Goal: Information Seeking & Learning: Compare options

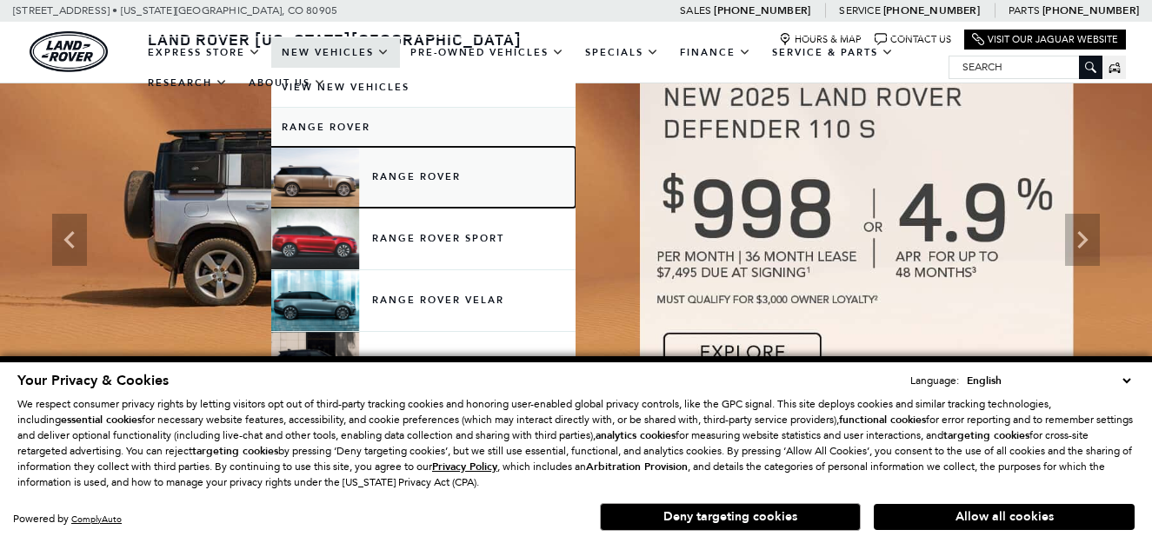
click at [469, 176] on link "Range Rover" at bounding box center [423, 177] width 304 height 61
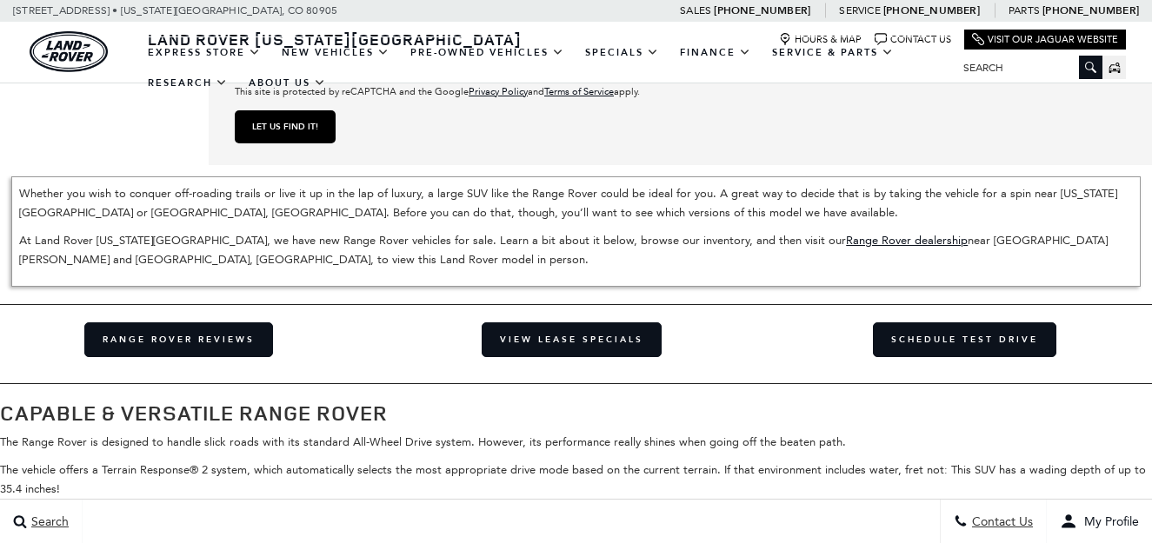
scroll to position [2695, 0]
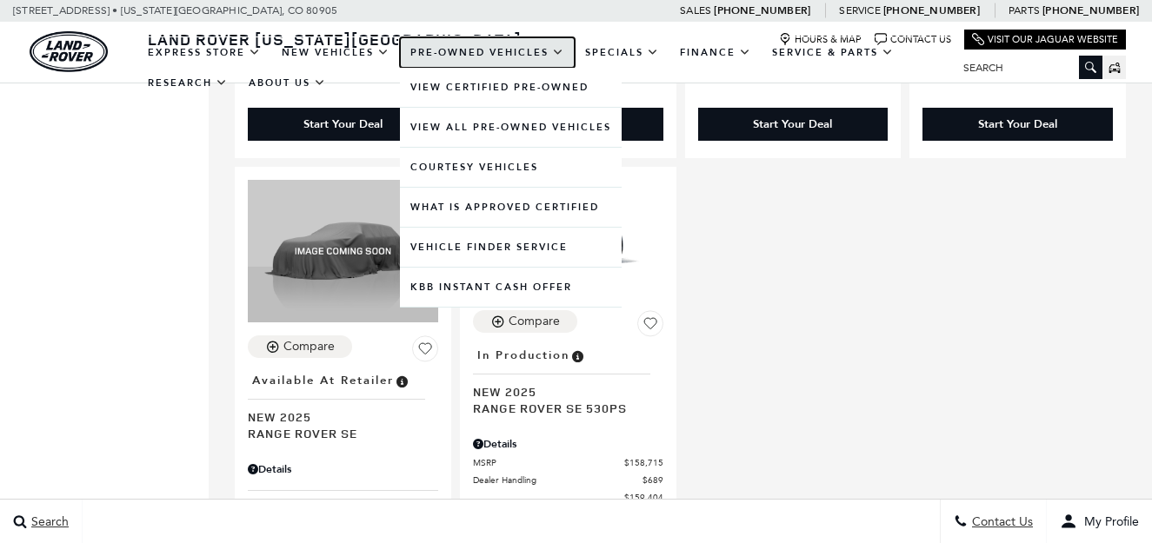
click at [504, 53] on link "Pre-Owned Vehicles" at bounding box center [487, 52] width 175 height 30
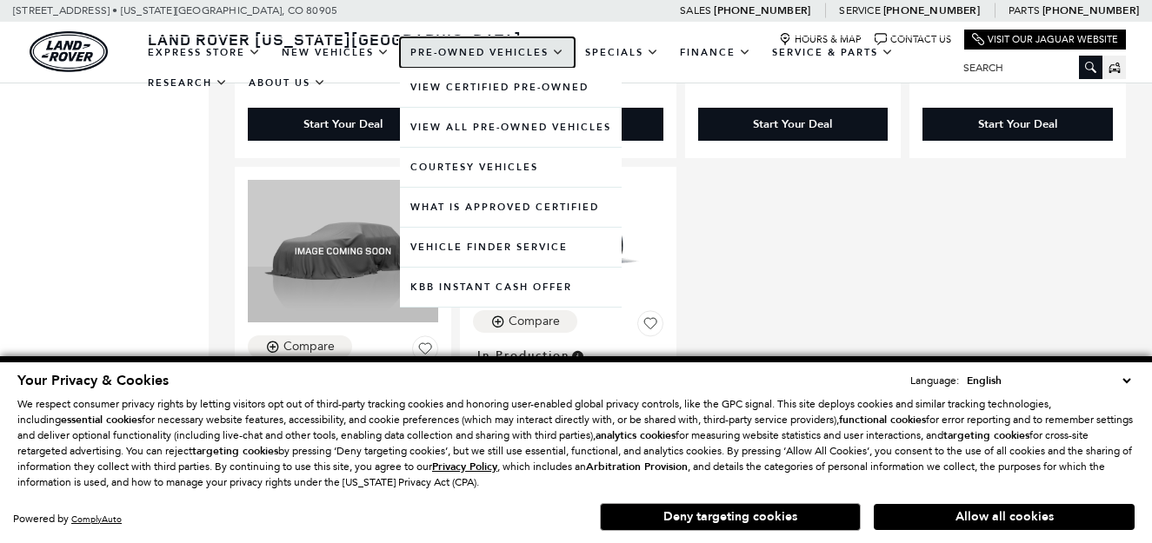
scroll to position [0, 0]
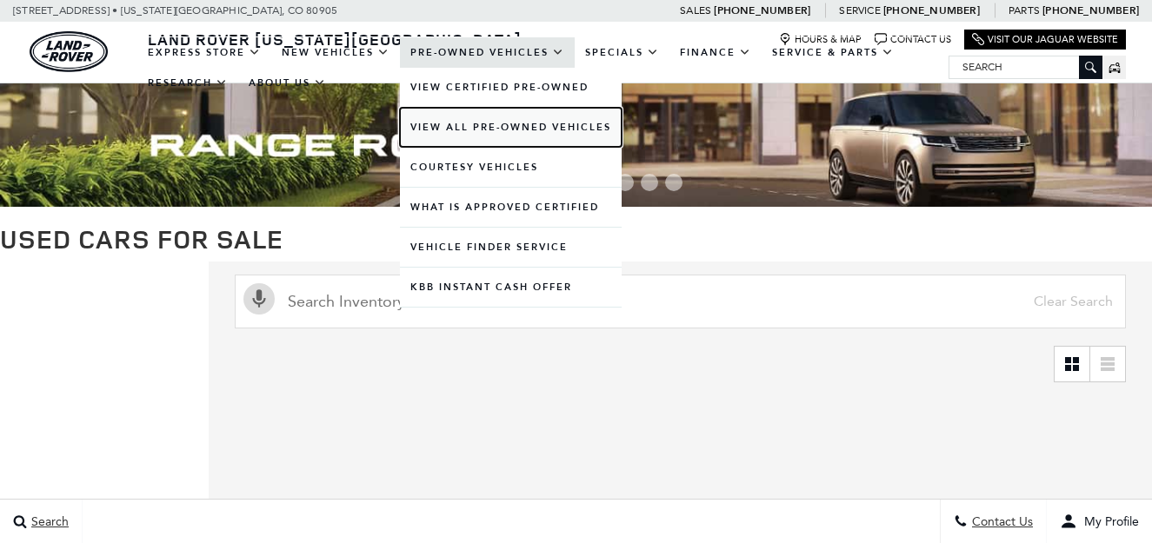
click at [449, 130] on link "View All Pre-Owned Vehicles" at bounding box center [511, 127] width 222 height 39
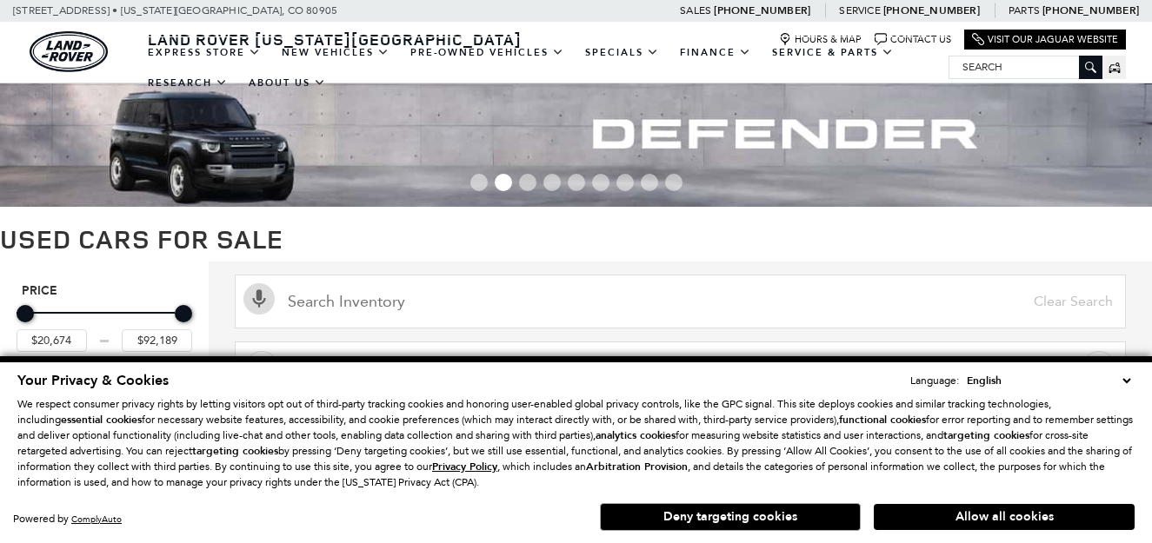
click at [787, 512] on button "Deny targeting cookies" at bounding box center [730, 517] width 261 height 28
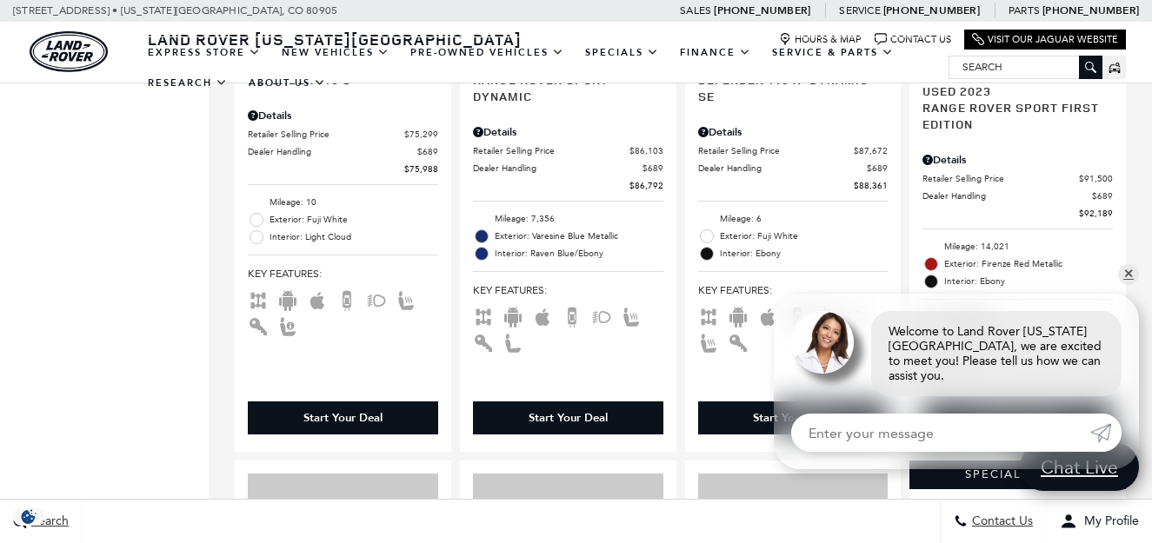
scroll to position [2087, 0]
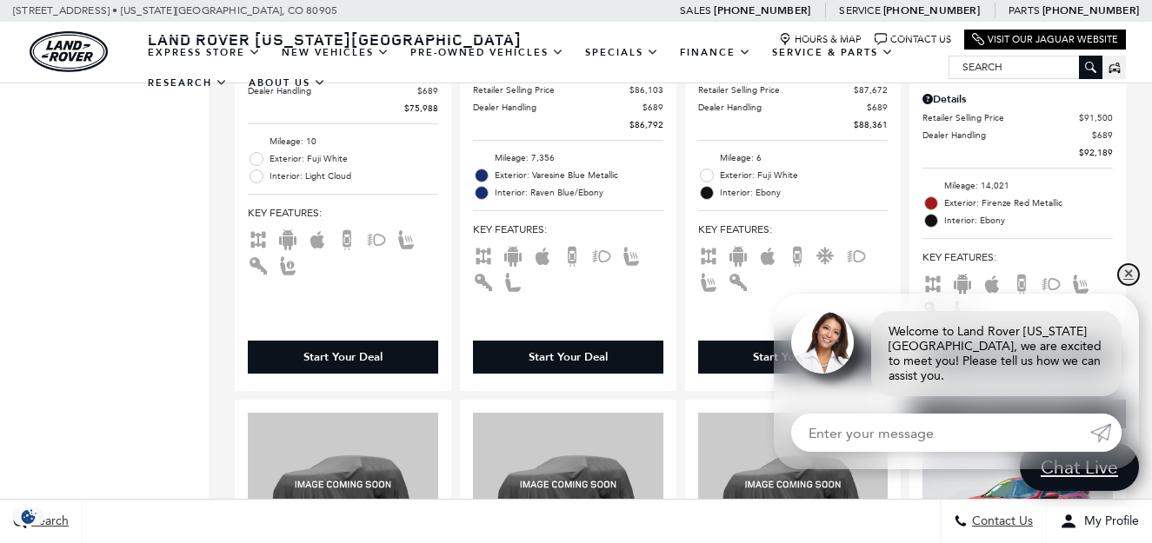
click at [1125, 285] on link "✕" at bounding box center [1128, 274] width 21 height 21
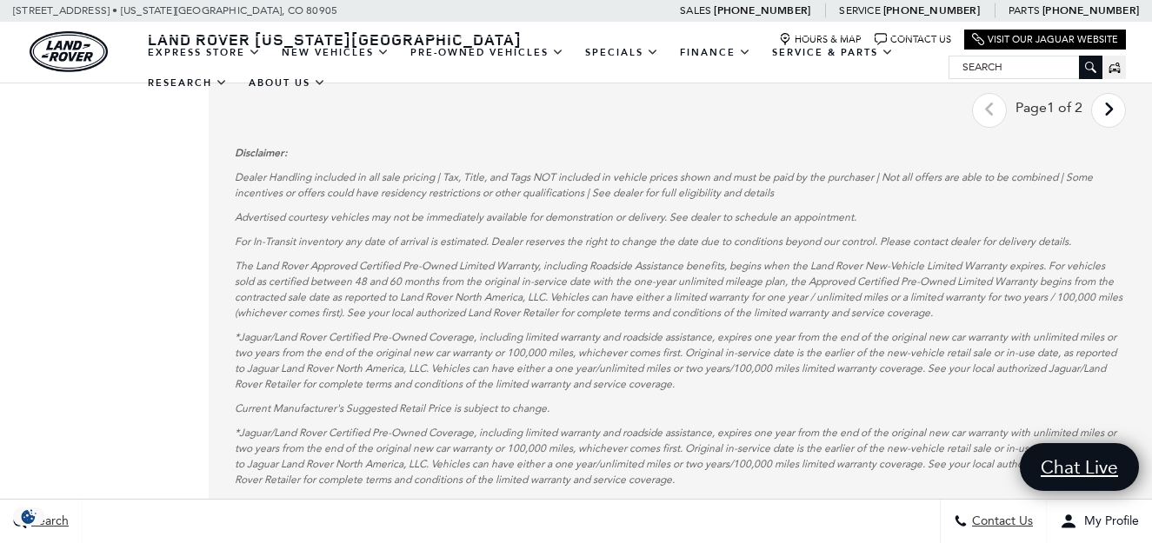
scroll to position [3391, 0]
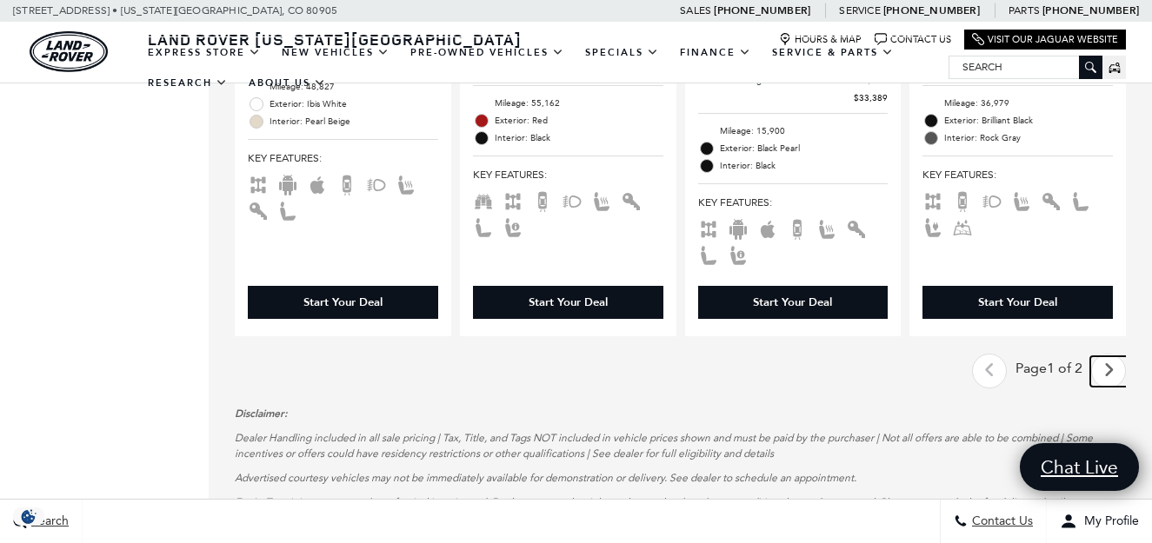
click at [1115, 356] on icon "next page" at bounding box center [1108, 370] width 11 height 28
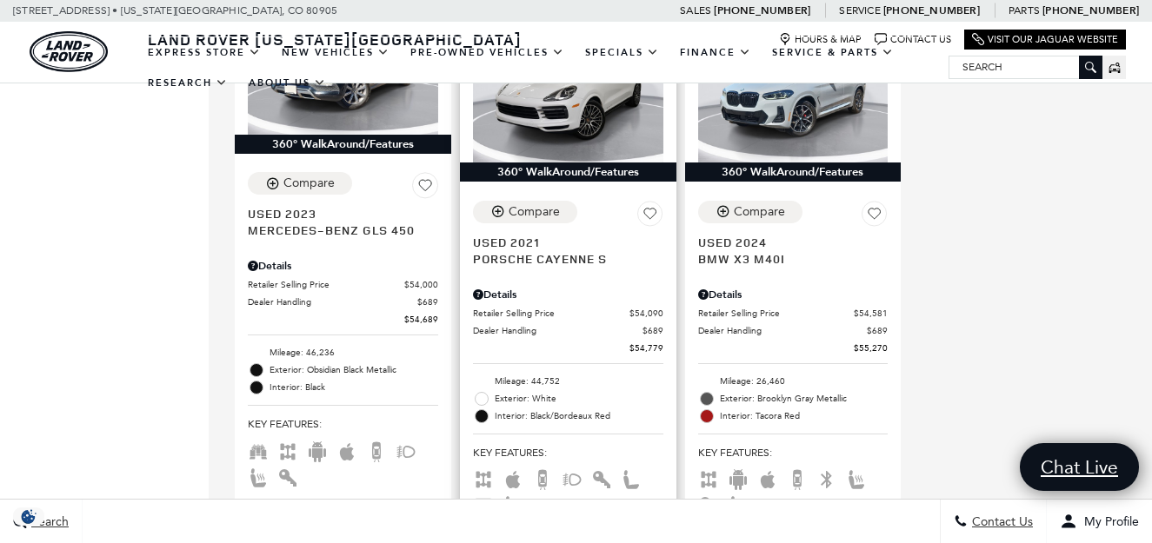
scroll to position [1391, 0]
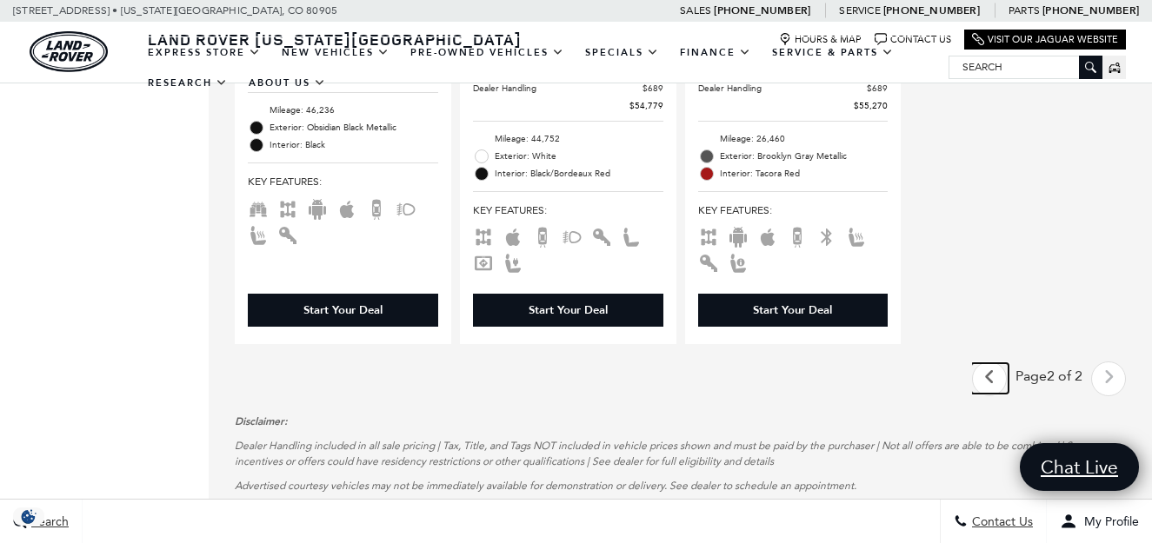
click at [1004, 363] on link "Last" at bounding box center [989, 378] width 37 height 30
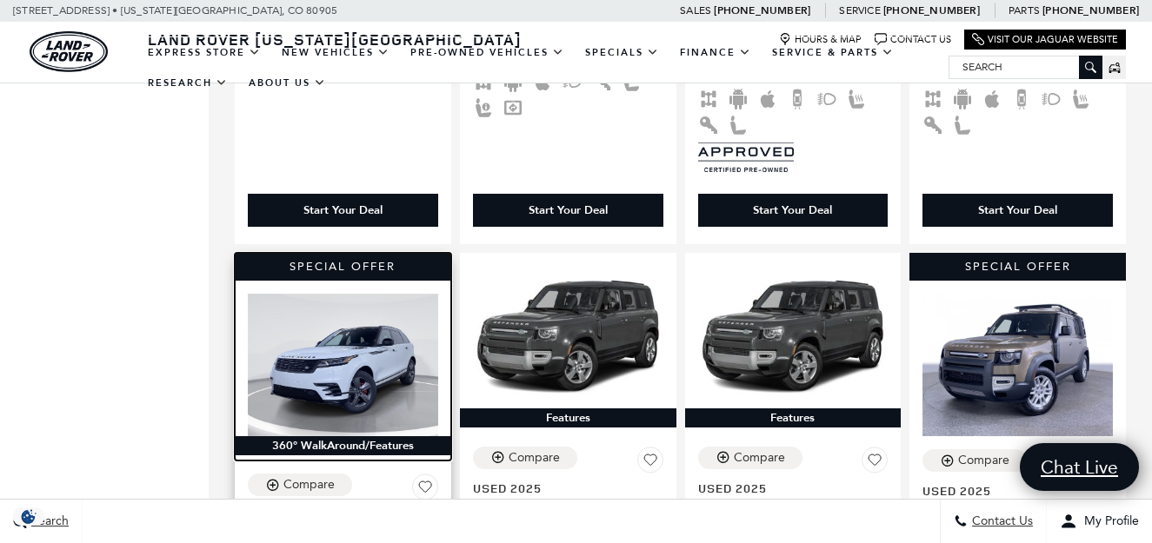
scroll to position [1043, 0]
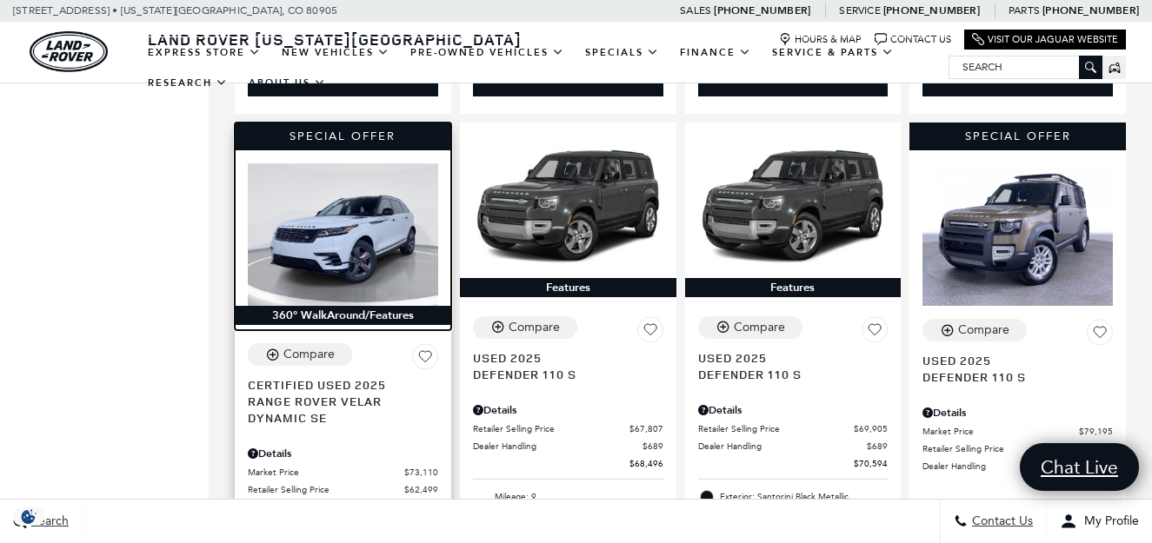
click at [397, 232] on img at bounding box center [343, 234] width 190 height 143
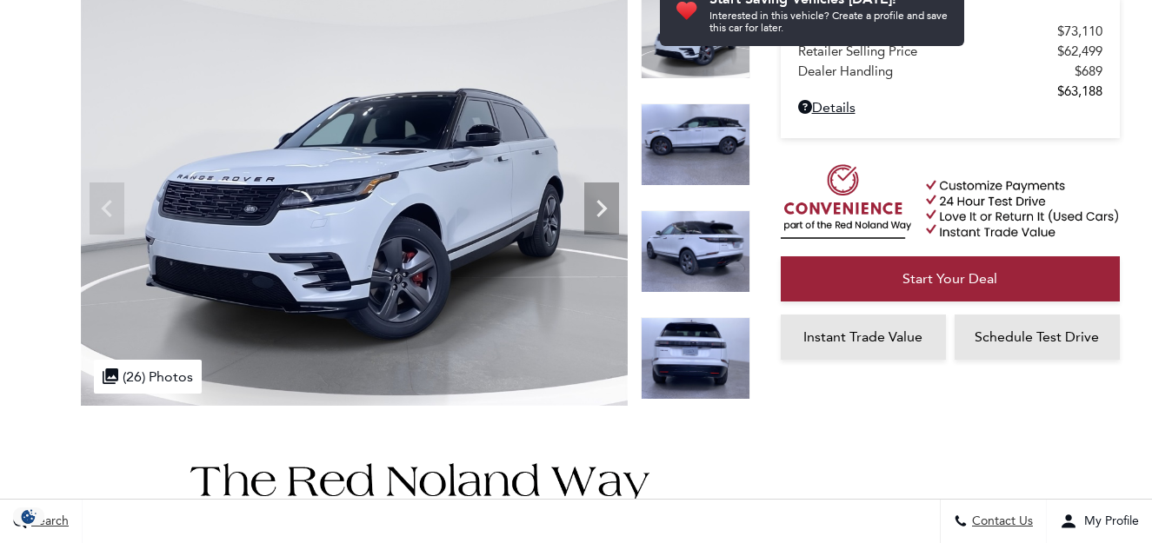
click at [694, 140] on img at bounding box center [696, 144] width 110 height 83
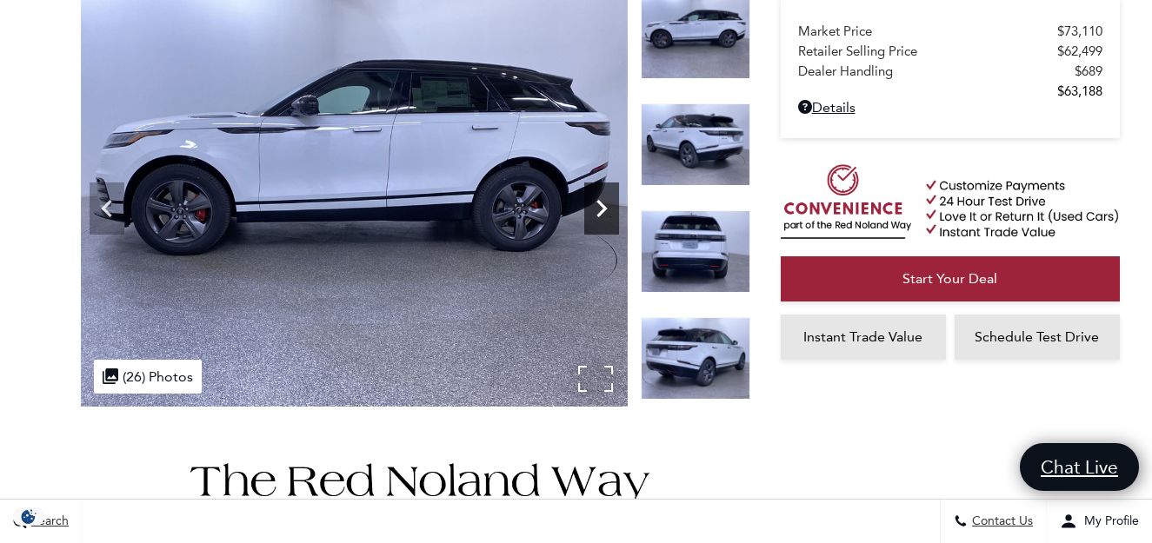
click at [597, 208] on icon "Next" at bounding box center [601, 208] width 35 height 35
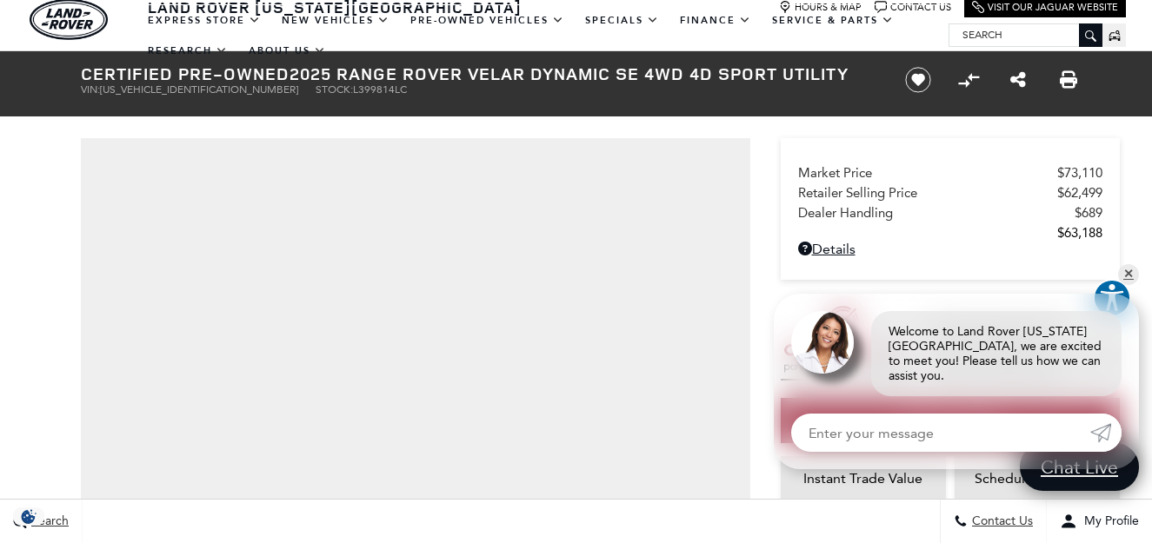
scroll to position [87, 0]
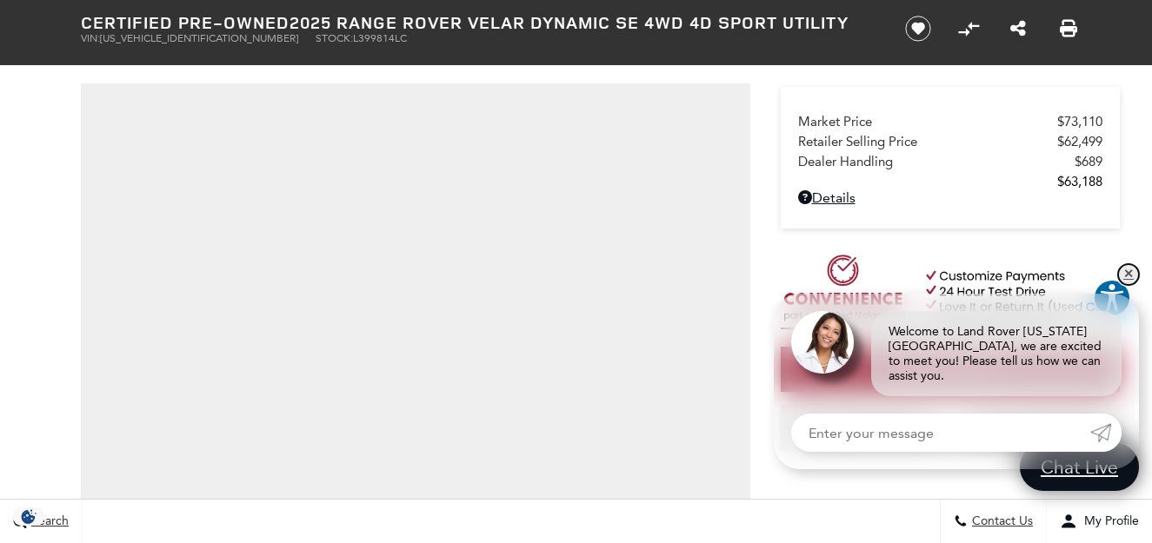
click at [1131, 285] on link "✕" at bounding box center [1128, 274] width 21 height 21
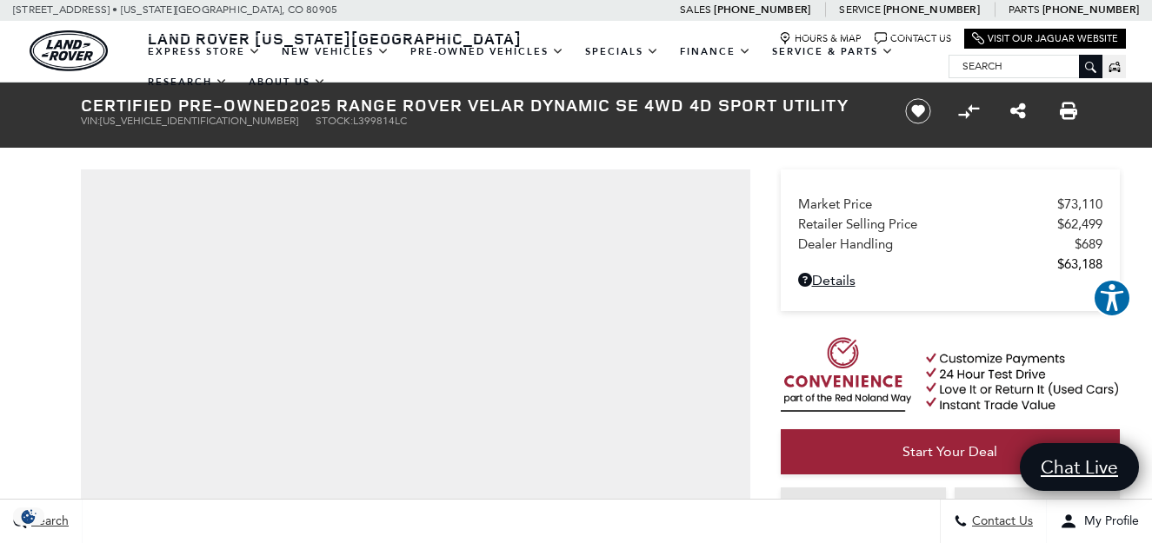
scroll to position [0, 0]
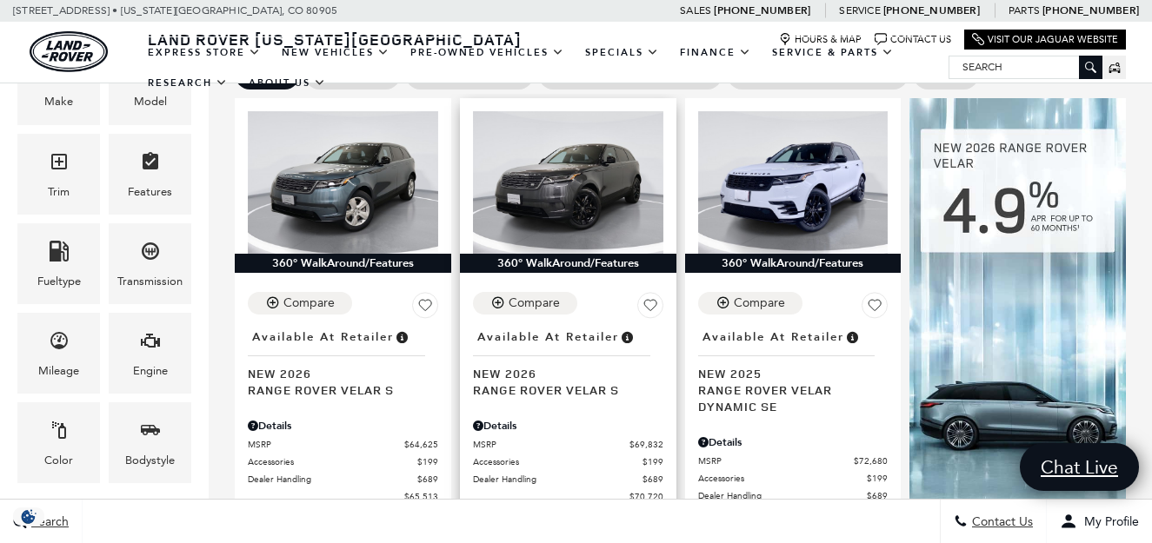
scroll to position [522, 0]
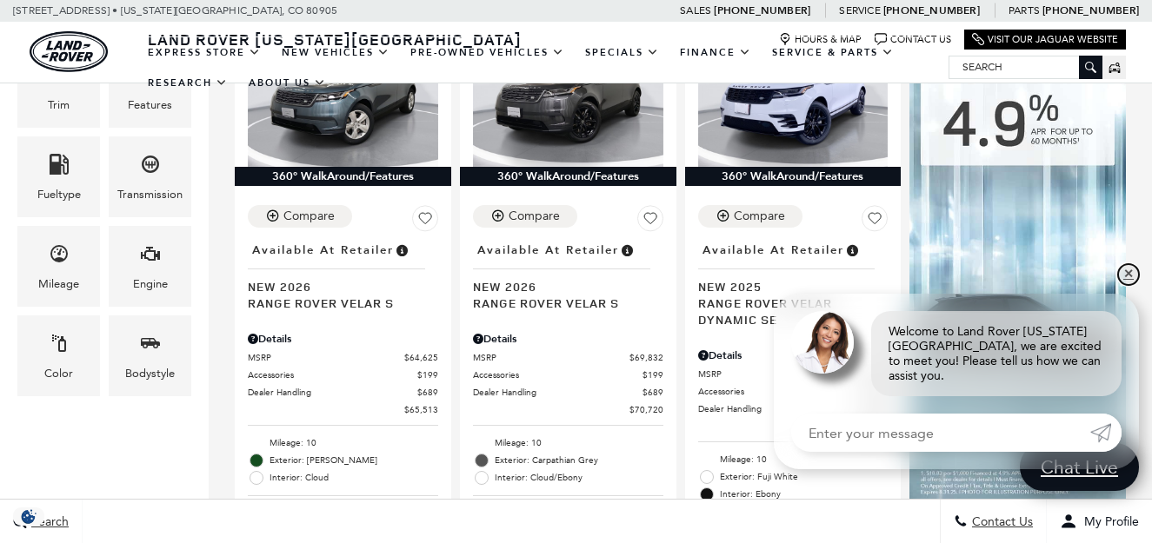
click at [1129, 285] on link "✕" at bounding box center [1128, 274] width 21 height 21
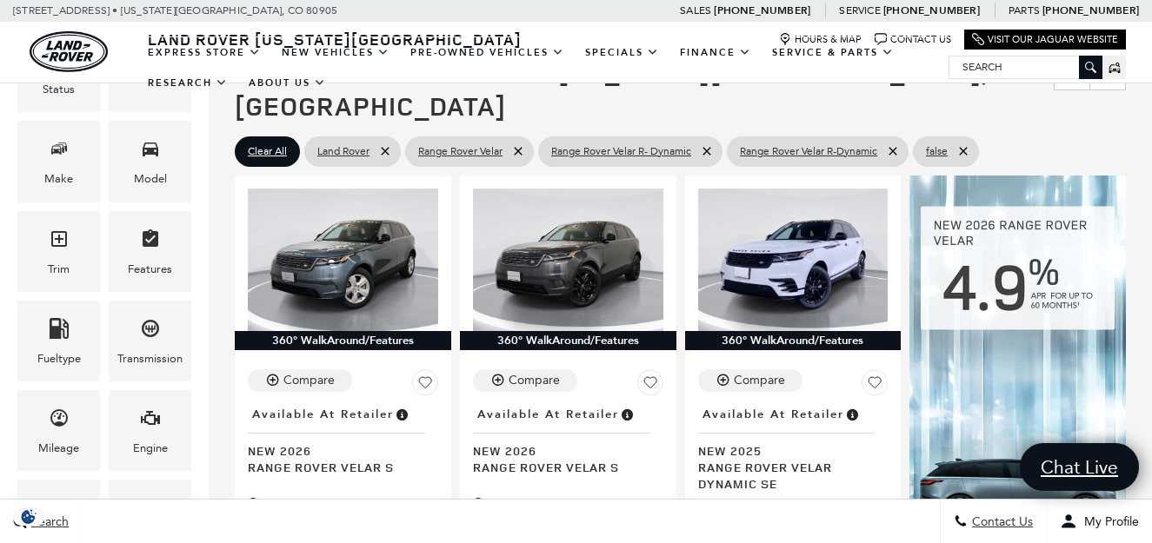
scroll to position [348, 0]
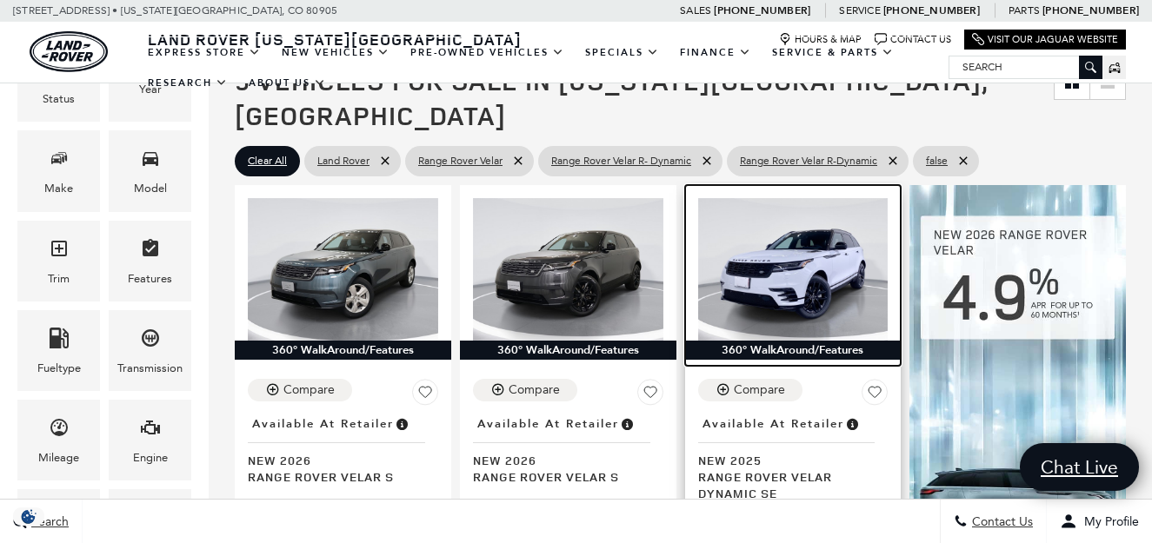
click at [749, 267] on img at bounding box center [793, 269] width 190 height 143
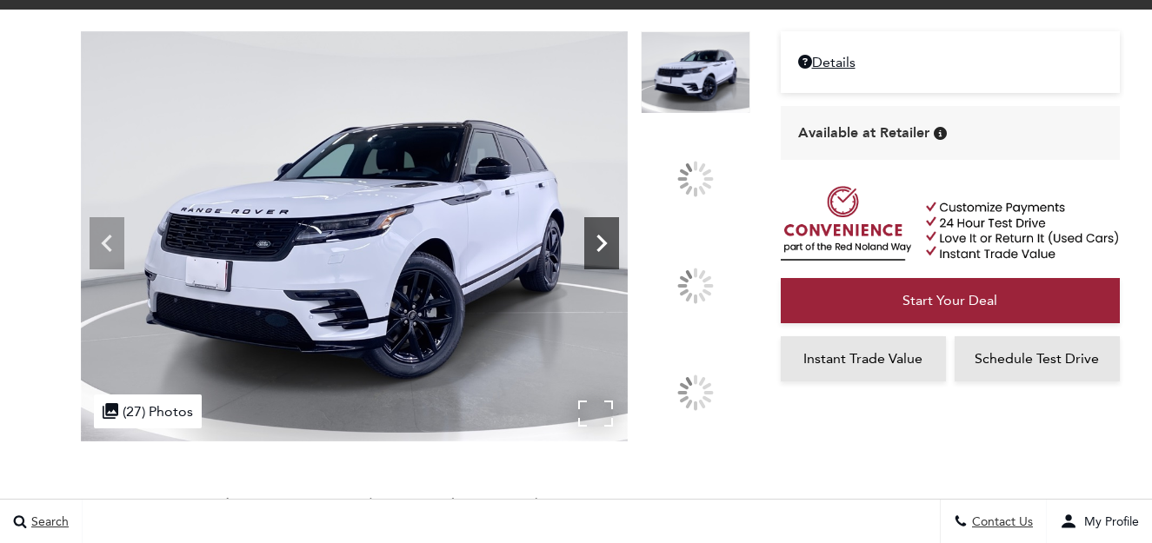
scroll to position [87, 0]
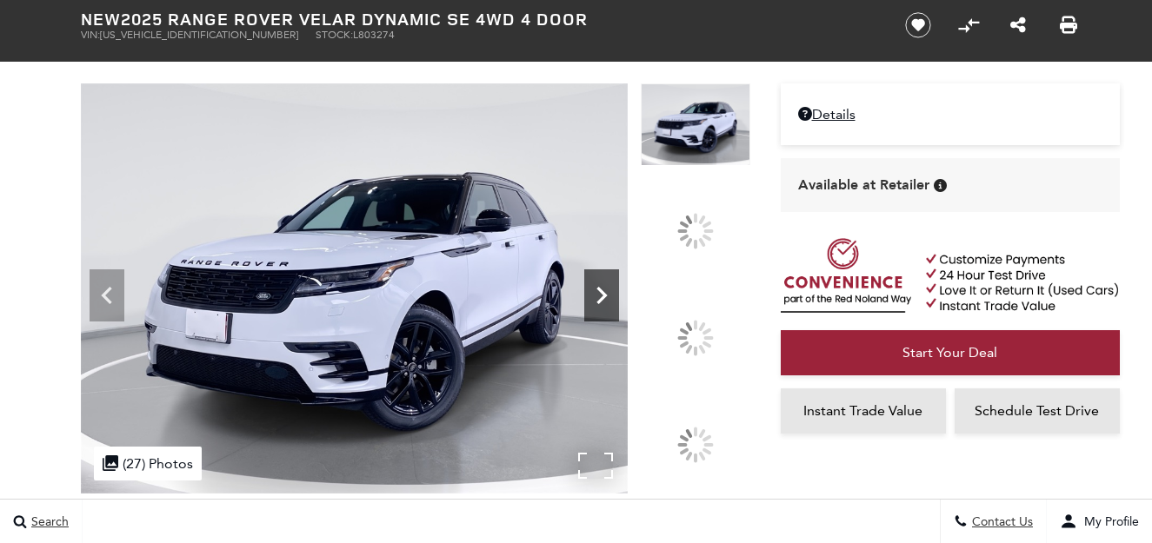
click at [619, 313] on icon at bounding box center [601, 295] width 35 height 35
click at [701, 326] on div at bounding box center [695, 338] width 37 height 37
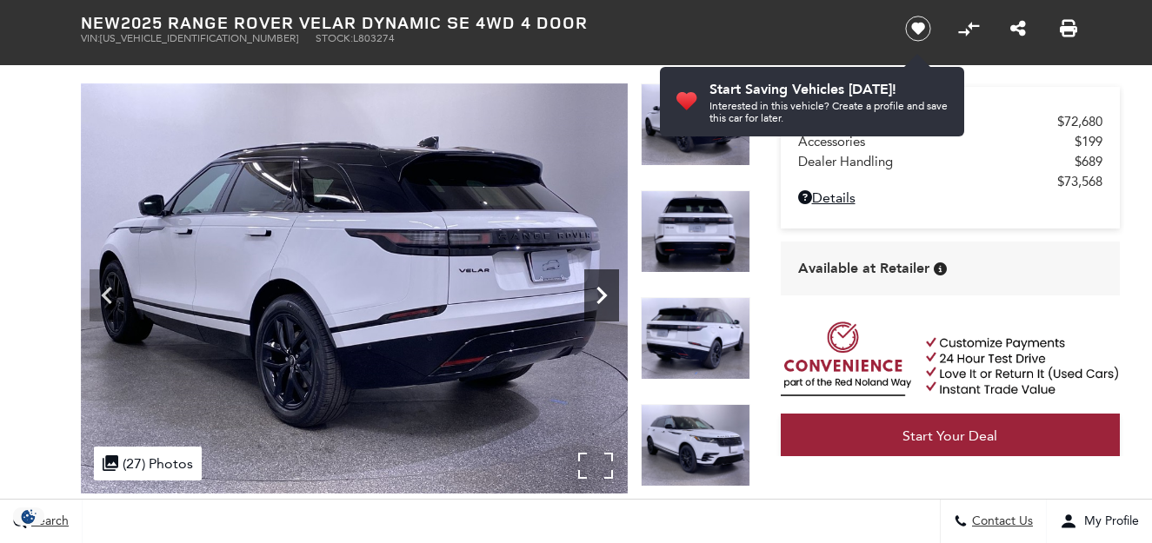
click at [605, 291] on icon "Next" at bounding box center [601, 295] width 35 height 35
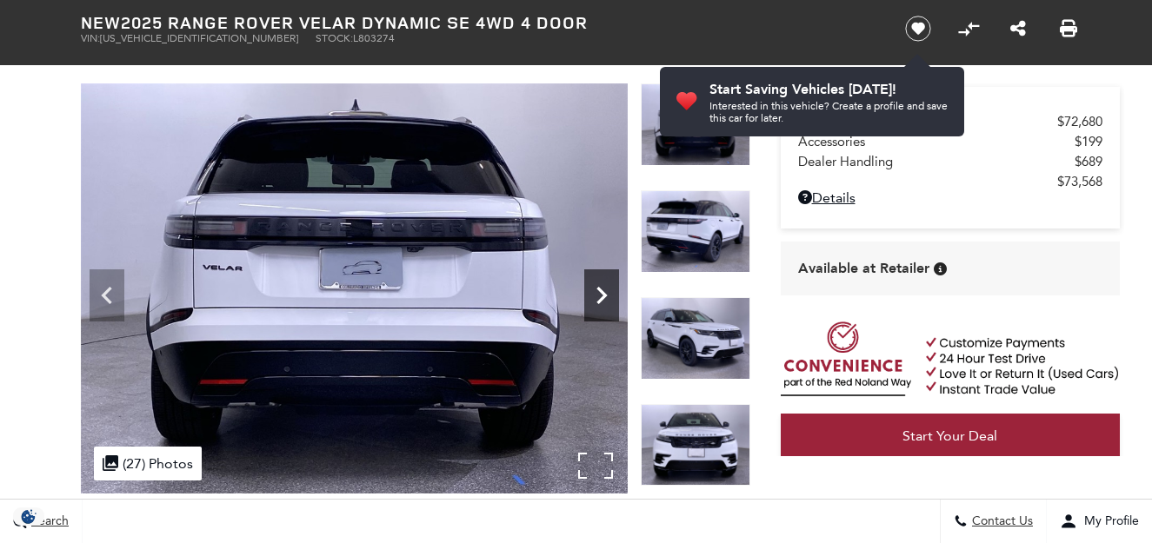
click at [605, 291] on icon "Next" at bounding box center [601, 295] width 35 height 35
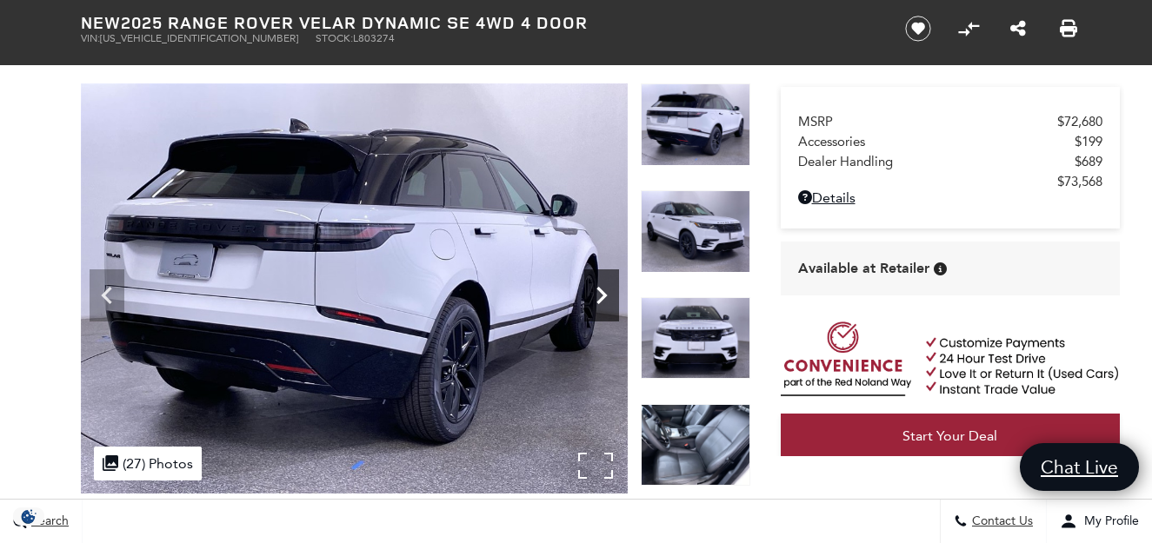
click at [605, 291] on icon "Next" at bounding box center [601, 295] width 35 height 35
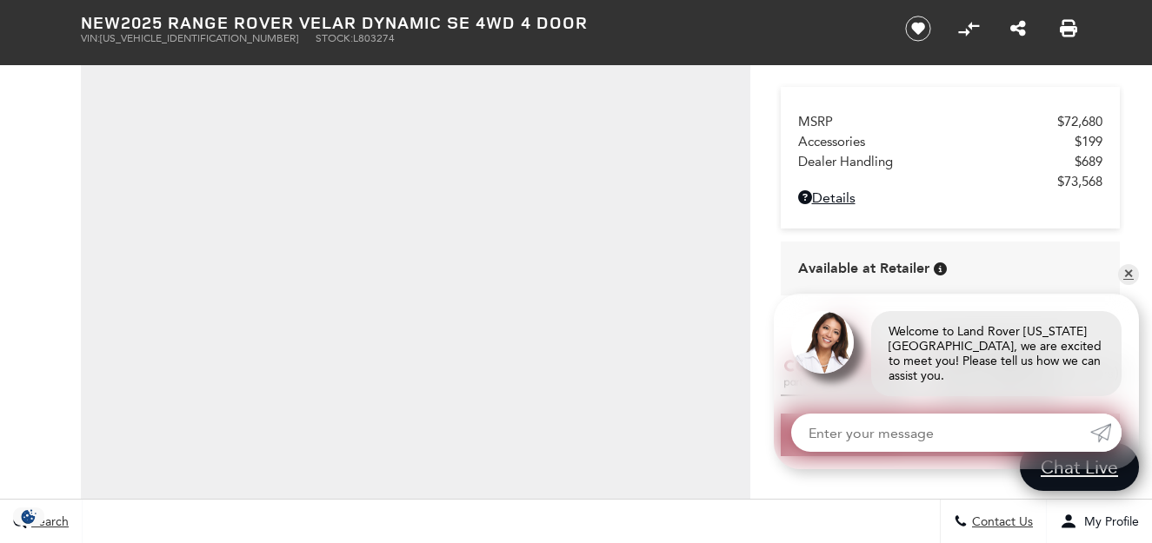
scroll to position [174, 0]
